Goal: Contribute content: Add original content to the website for others to see

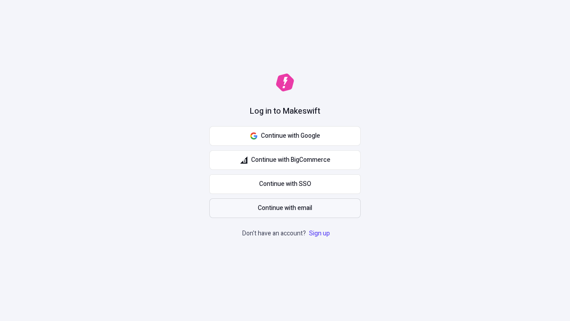
click at [285, 208] on span "Continue with email" at bounding box center [285, 208] width 54 height 10
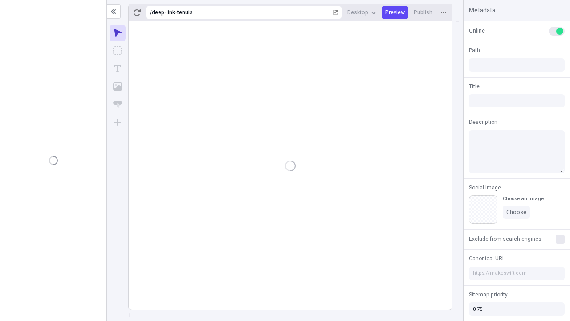
type input "/deep-link-tenuis"
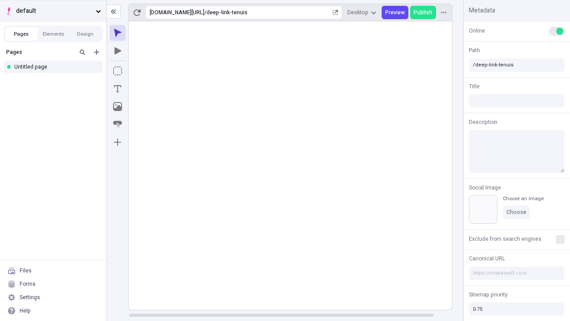
click at [53, 11] on span "default" at bounding box center [54, 11] width 76 height 10
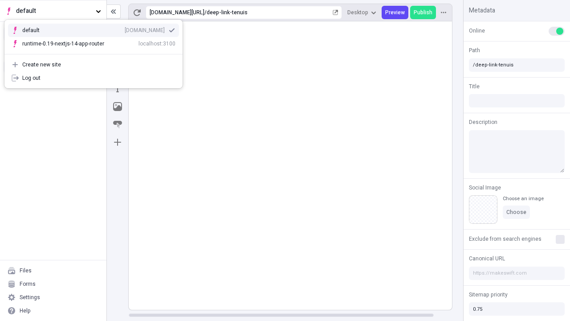
click at [94, 65] on div "Create new site" at bounding box center [98, 64] width 153 height 7
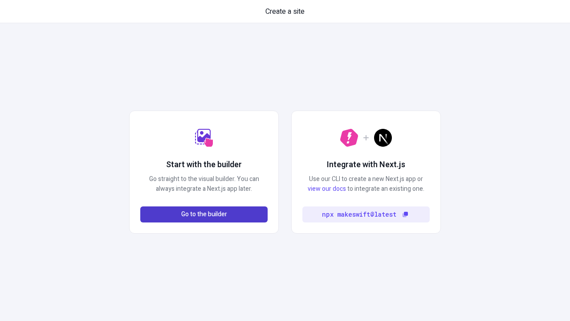
click at [204, 214] on span "Go to the builder" at bounding box center [204, 214] width 46 height 10
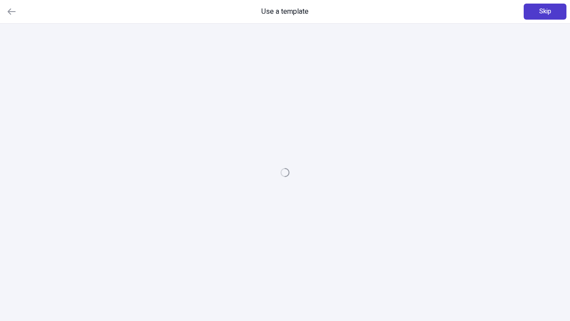
click at [545, 12] on span "Skip" at bounding box center [545, 12] width 12 height 10
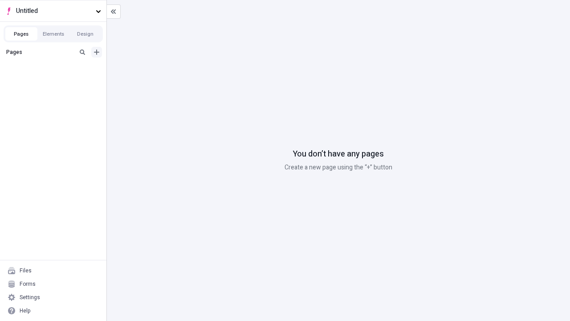
click at [97, 52] on icon "Add new" at bounding box center [96, 51] width 5 height 5
click at [56, 81] on div "Blank page" at bounding box center [56, 80] width 86 height 13
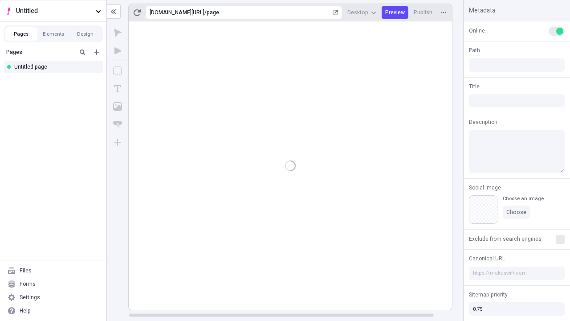
type input "/page"
click at [118, 71] on icon "Box" at bounding box center [117, 70] width 9 height 9
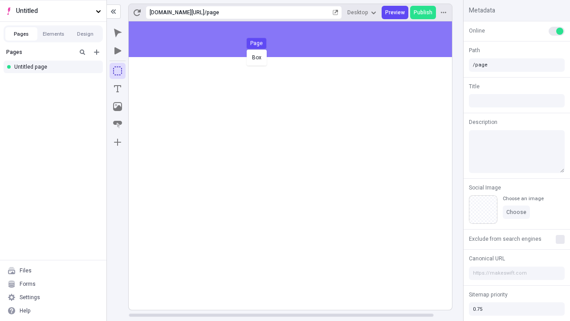
click at [299, 39] on div "Box Page" at bounding box center [285, 160] width 570 height 321
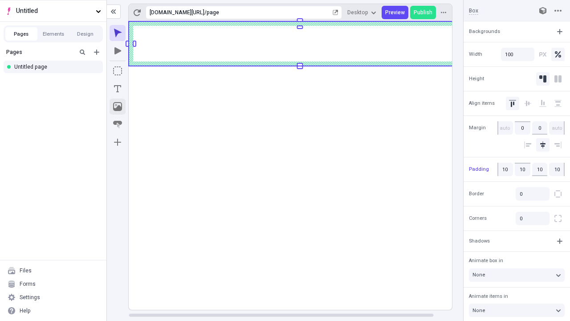
click at [118, 106] on icon "Image" at bounding box center [117, 106] width 9 height 9
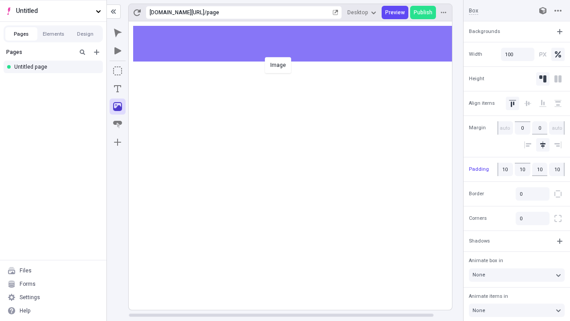
click at [299, 44] on div "Image" at bounding box center [285, 160] width 570 height 321
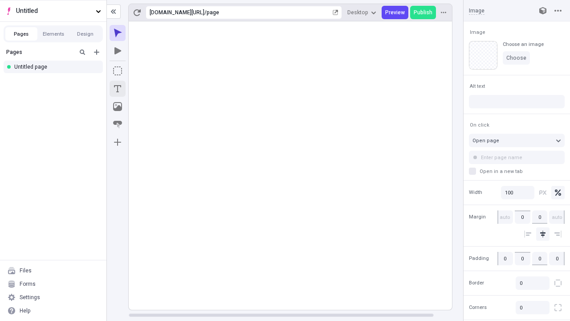
click at [118, 89] on icon "Text" at bounding box center [117, 88] width 7 height 7
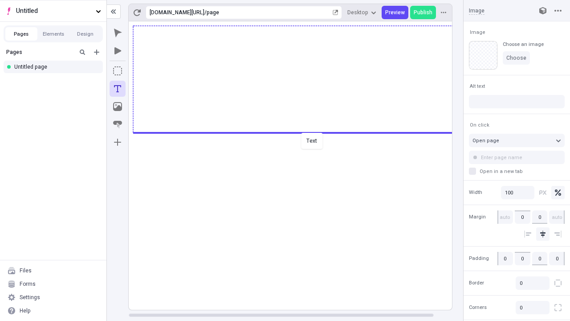
click at [299, 132] on div "Text" at bounding box center [285, 160] width 570 height 321
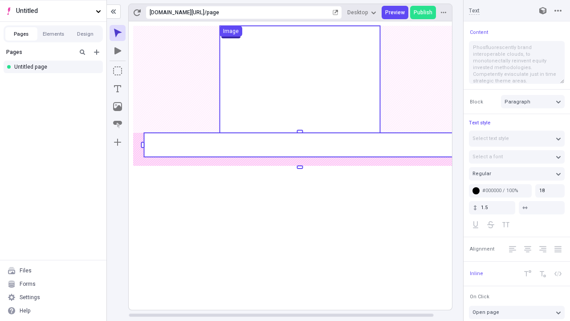
click at [299, 145] on rect at bounding box center [300, 145] width 312 height 24
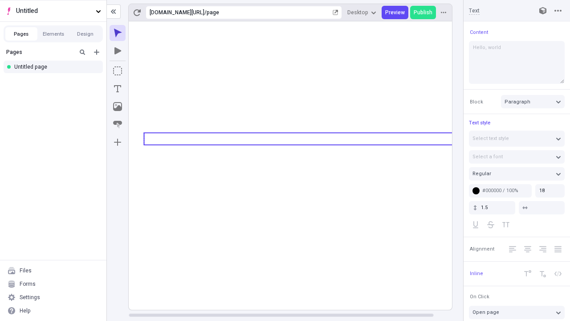
type textarea "Hello, world!"
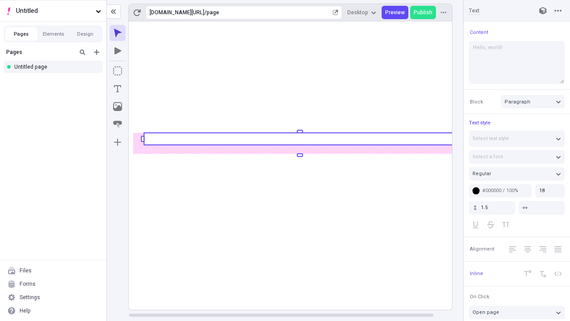
click at [118, 106] on icon "Image" at bounding box center [117, 106] width 9 height 9
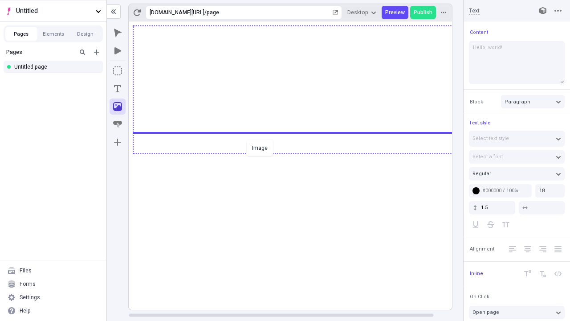
click at [299, 153] on div "Image" at bounding box center [285, 160] width 570 height 321
